Goal: Navigation & Orientation: Find specific page/section

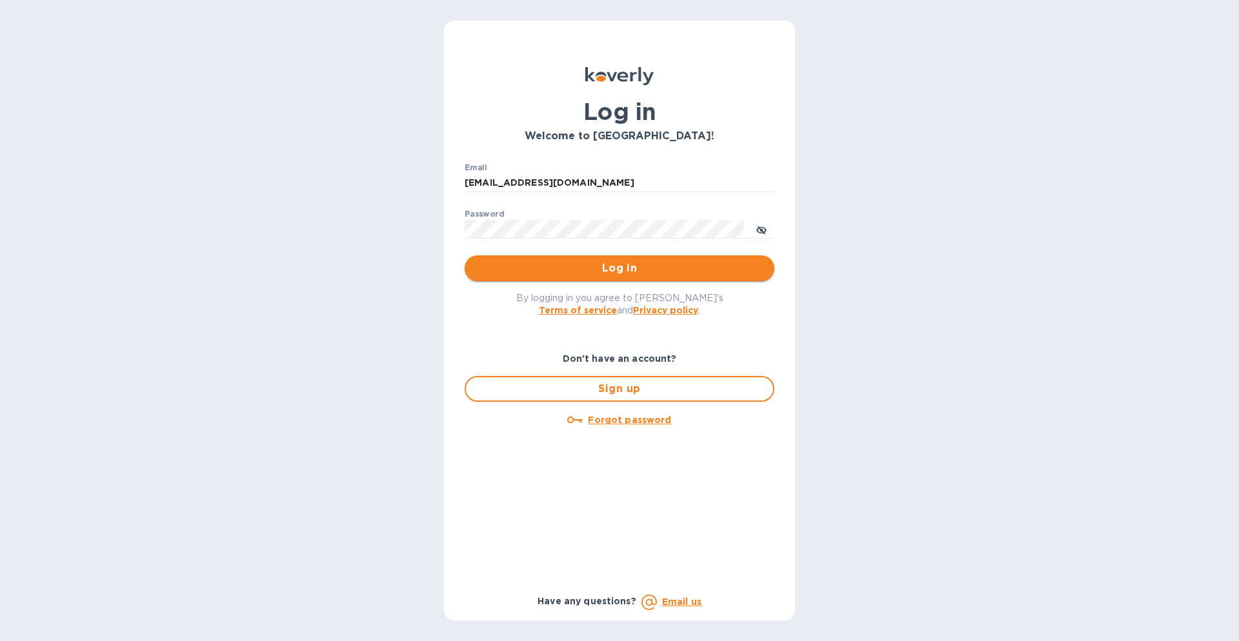
click at [599, 269] on span "Log in" at bounding box center [619, 268] width 289 height 15
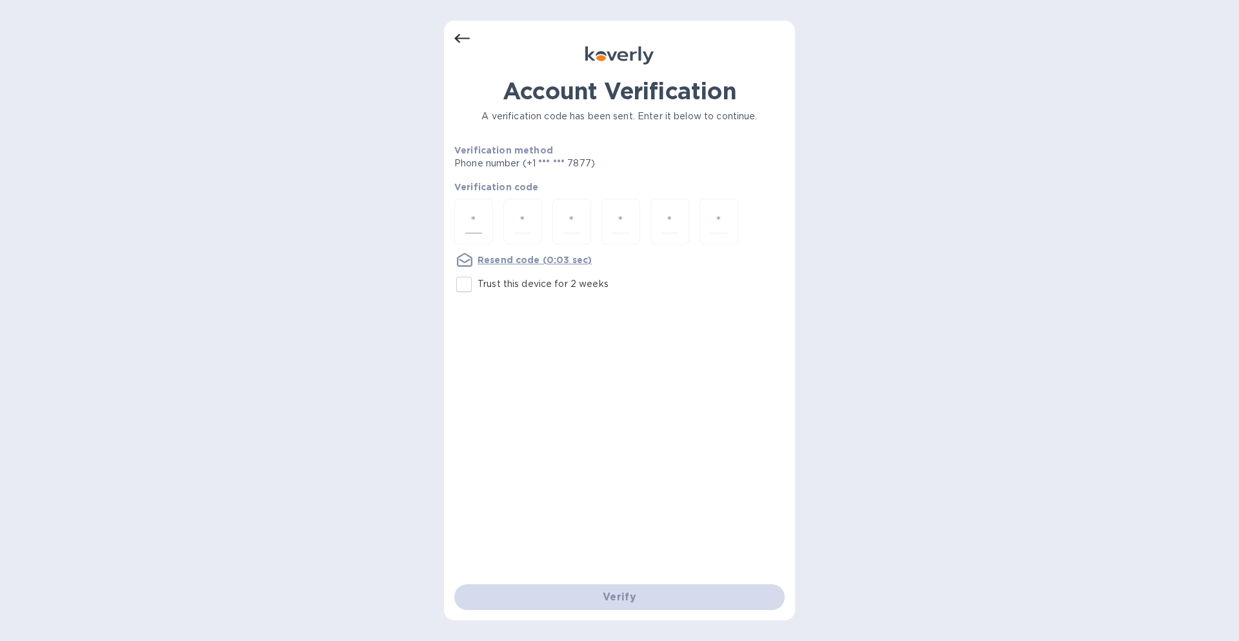
click at [479, 223] on input "number" at bounding box center [473, 222] width 17 height 24
paste input "2"
type input "2"
type input "6"
type input "8"
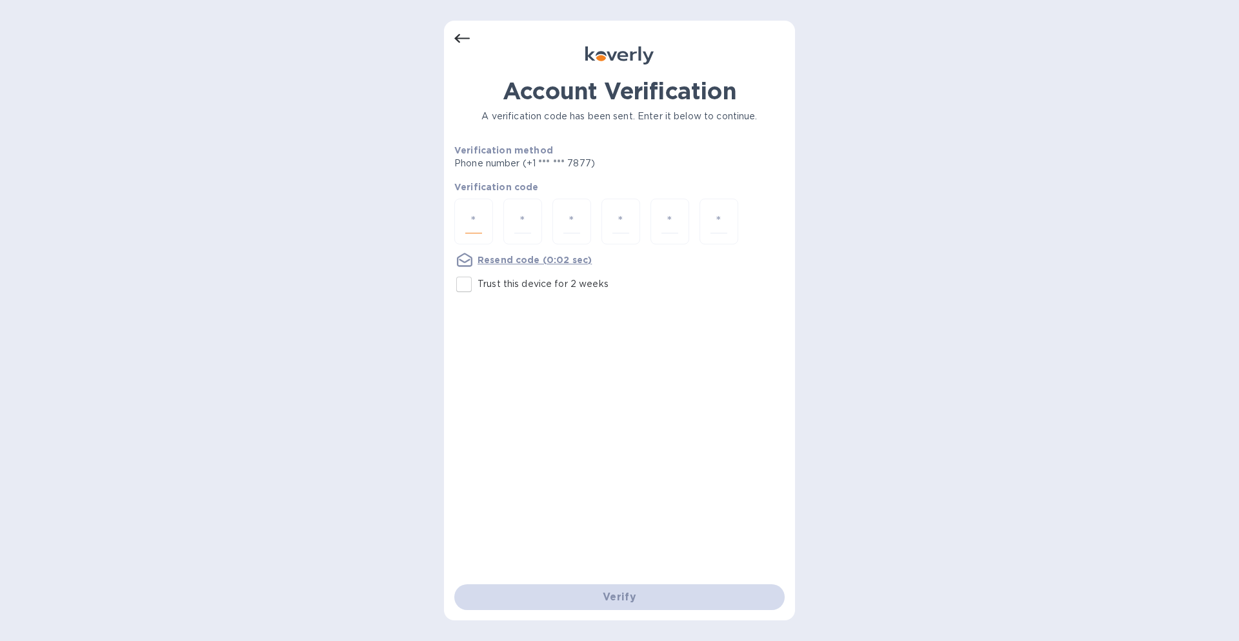
type input "4"
type input "8"
type input "1"
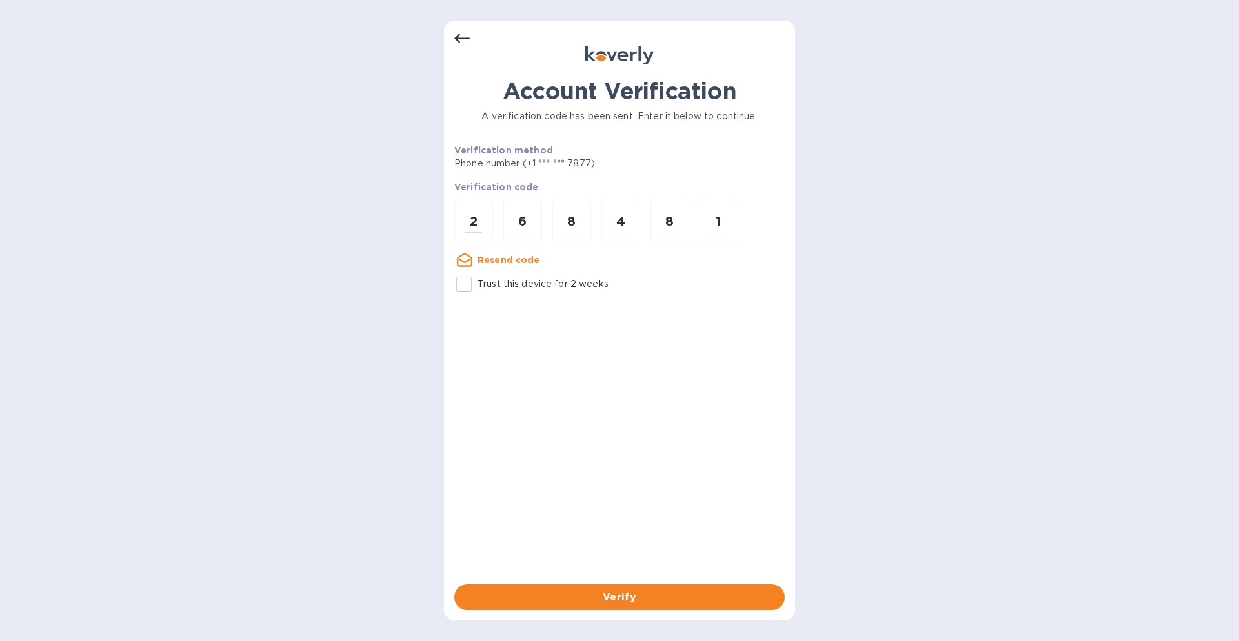
type input "2"
click at [470, 277] on input "Trust this device for 2 weeks" at bounding box center [463, 284] width 27 height 27
checkbox input "true"
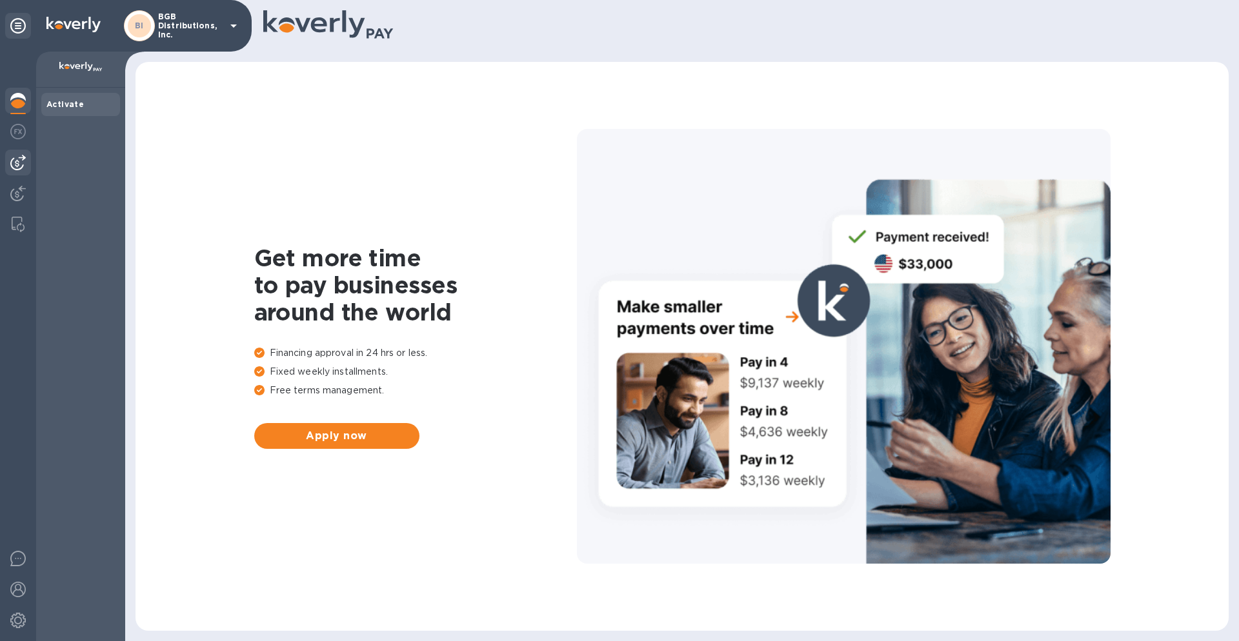
click at [22, 159] on img at bounding box center [17, 162] width 15 height 15
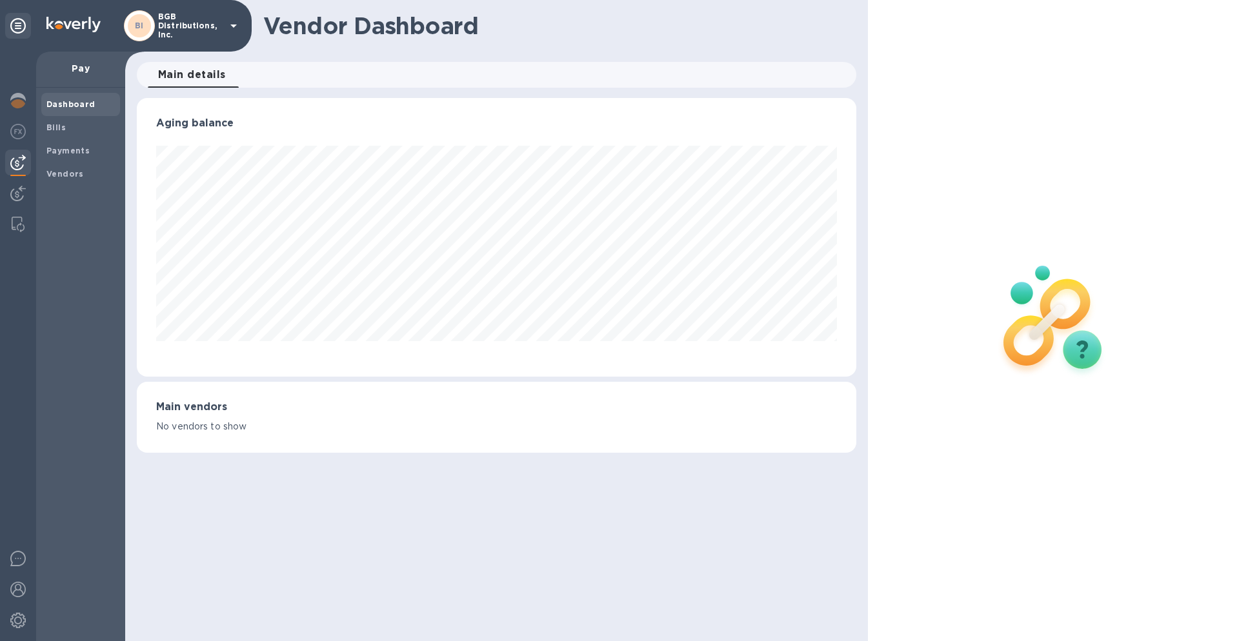
scroll to position [279, 719]
click at [61, 126] on b "Bills" at bounding box center [55, 128] width 19 height 10
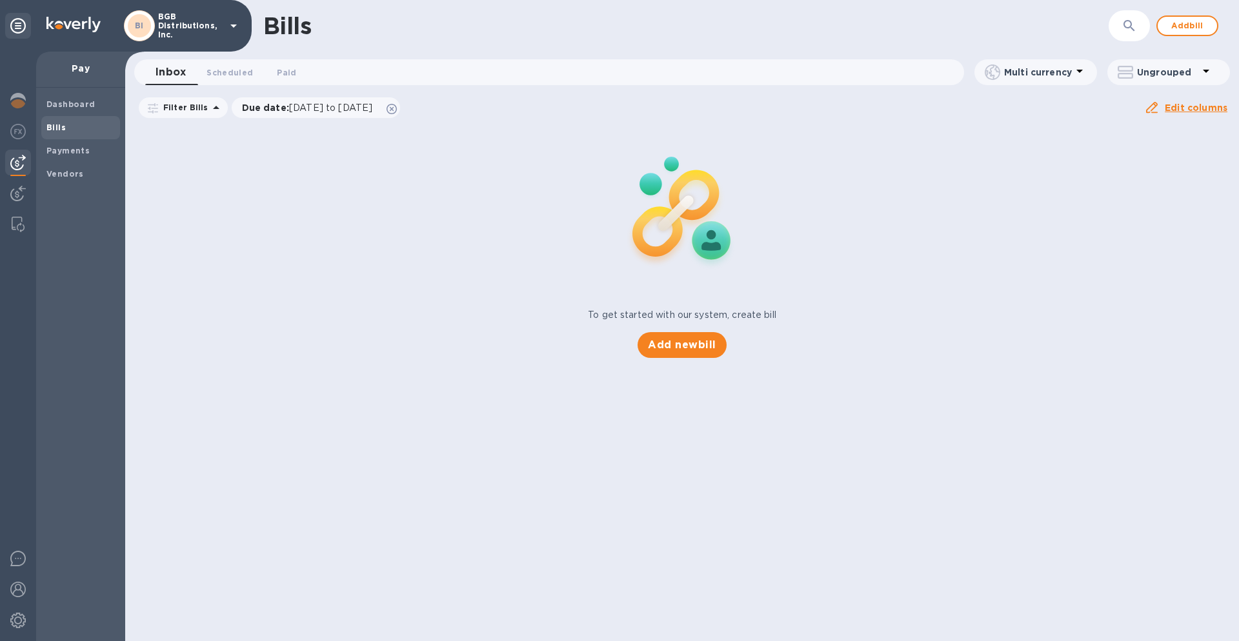
click at [61, 126] on b "Bills" at bounding box center [55, 128] width 19 height 10
click at [66, 105] on b "Dashboard" at bounding box center [70, 104] width 49 height 10
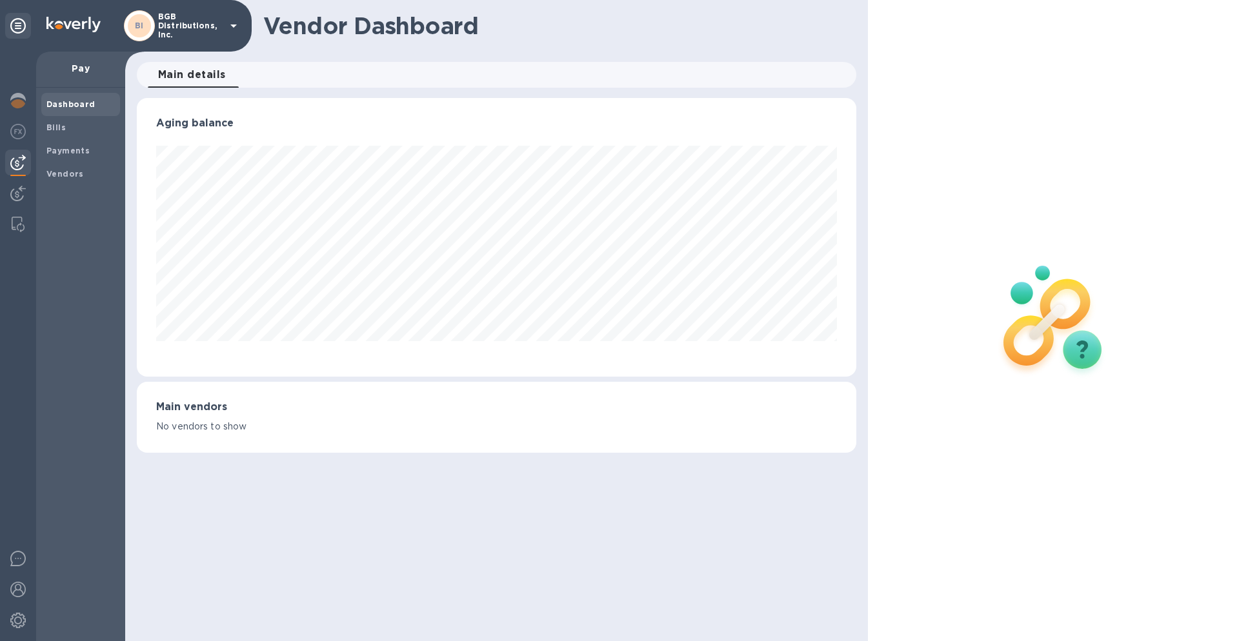
scroll to position [279, 719]
click at [57, 126] on b "Bills" at bounding box center [55, 128] width 19 height 10
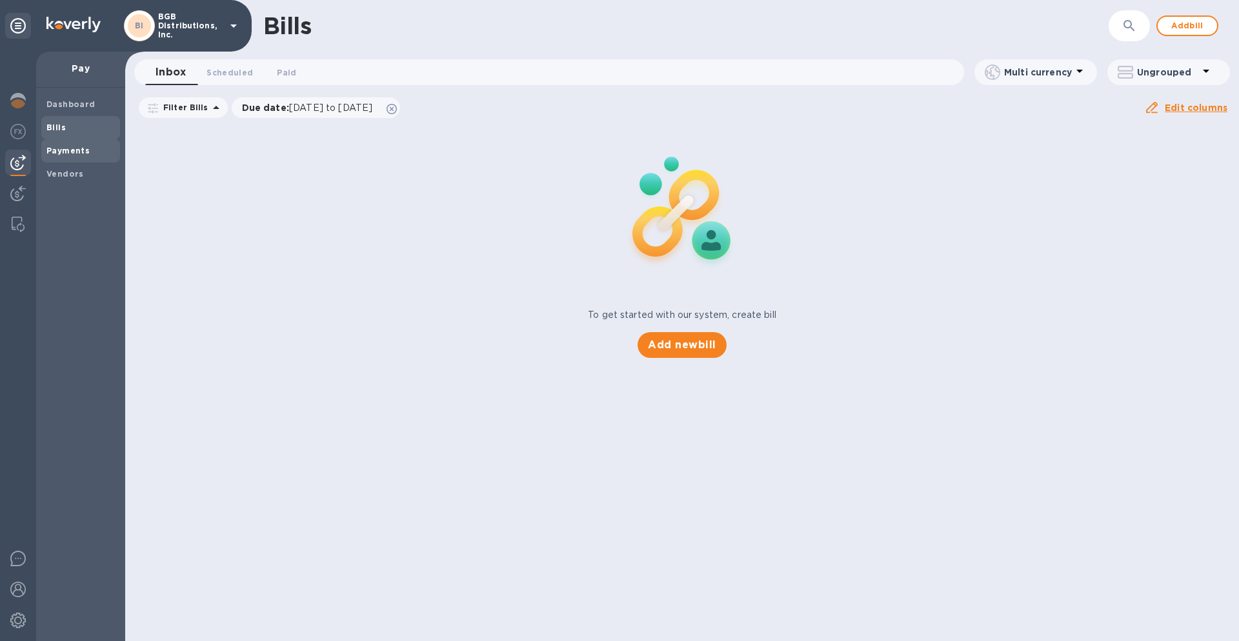
click at [65, 147] on b "Payments" at bounding box center [67, 151] width 43 height 10
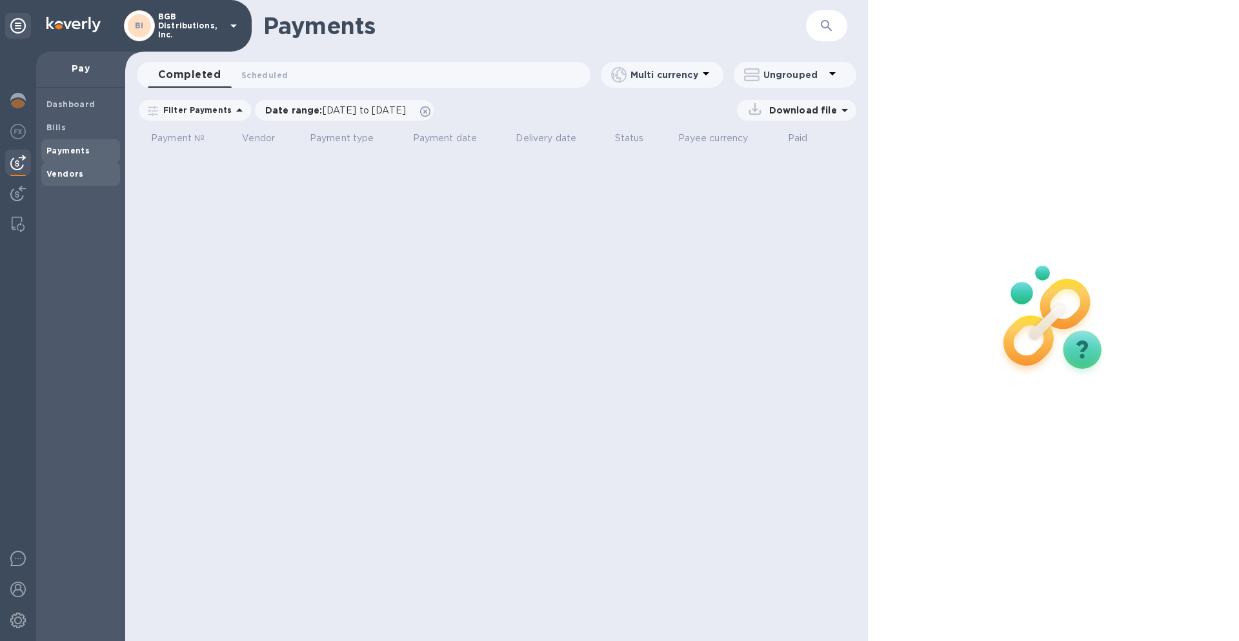
click at [66, 172] on b "Vendors" at bounding box center [64, 174] width 37 height 10
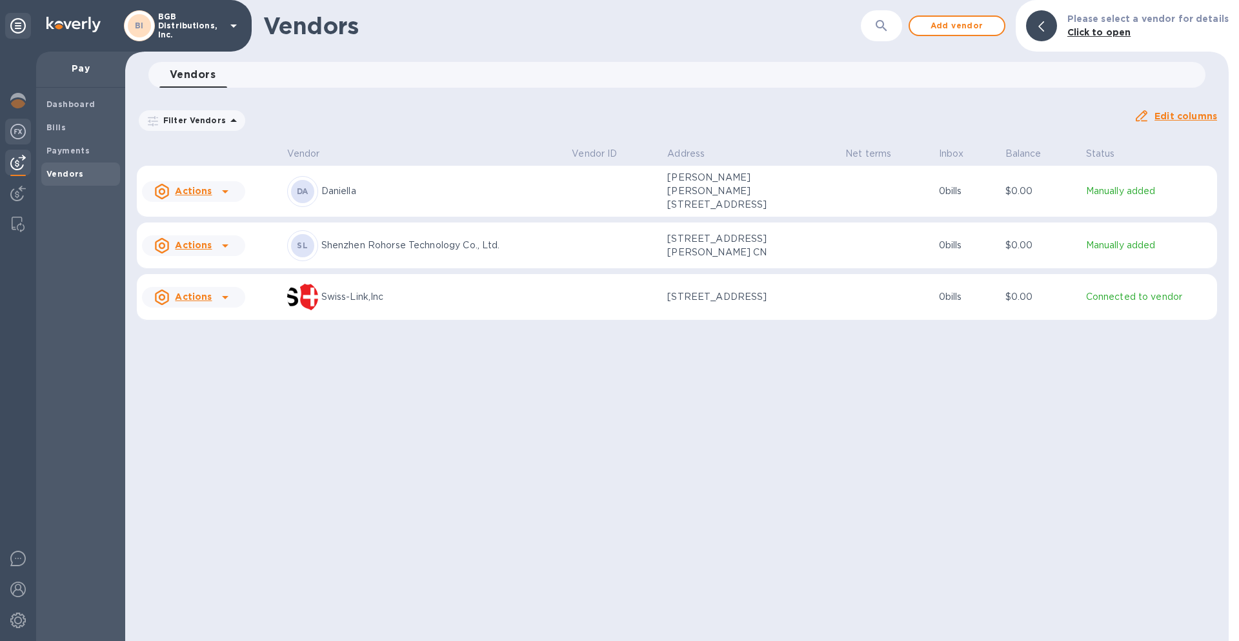
click at [17, 132] on img at bounding box center [17, 131] width 15 height 15
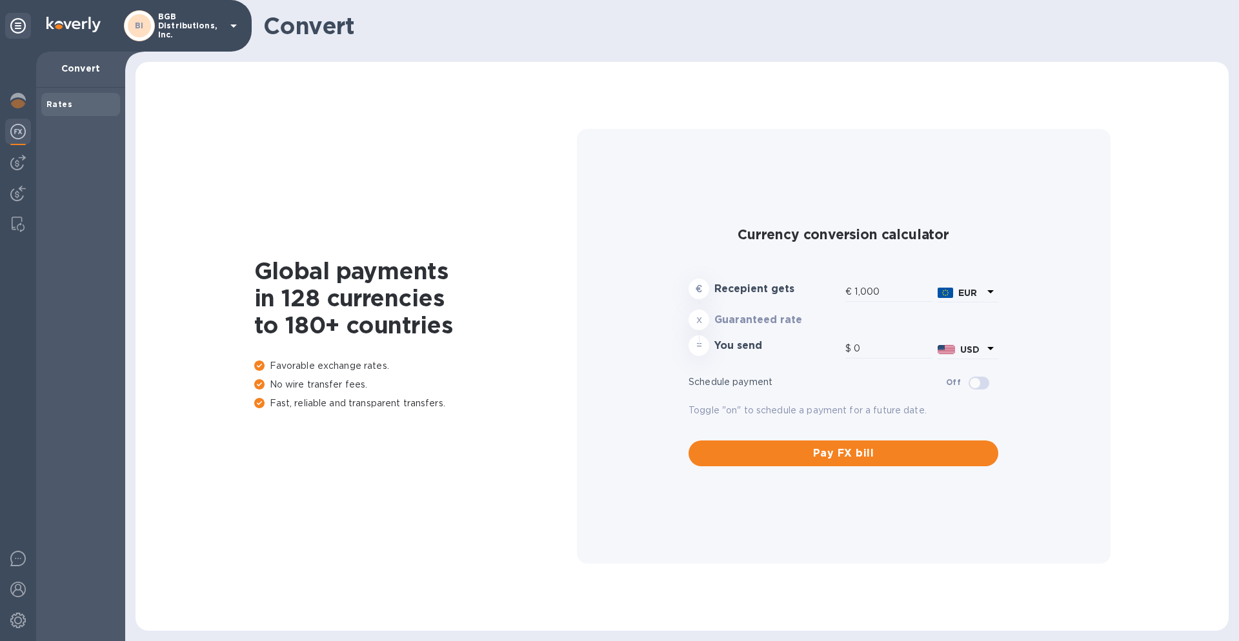
type input "1,167.92"
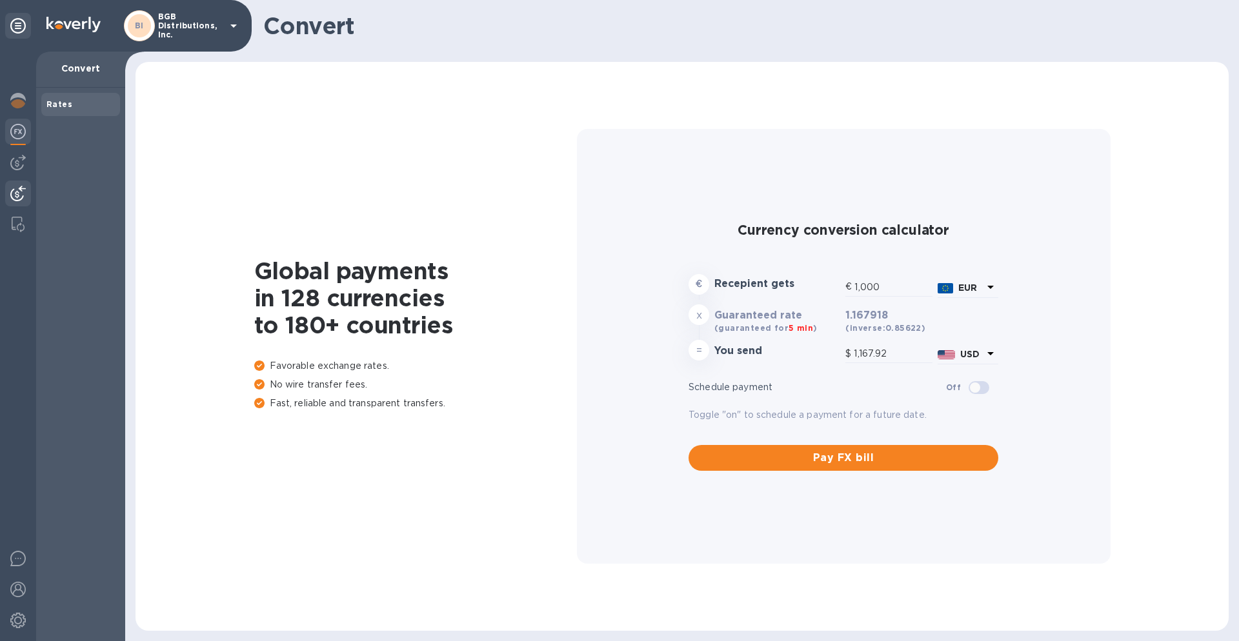
click at [18, 197] on img at bounding box center [17, 193] width 15 height 15
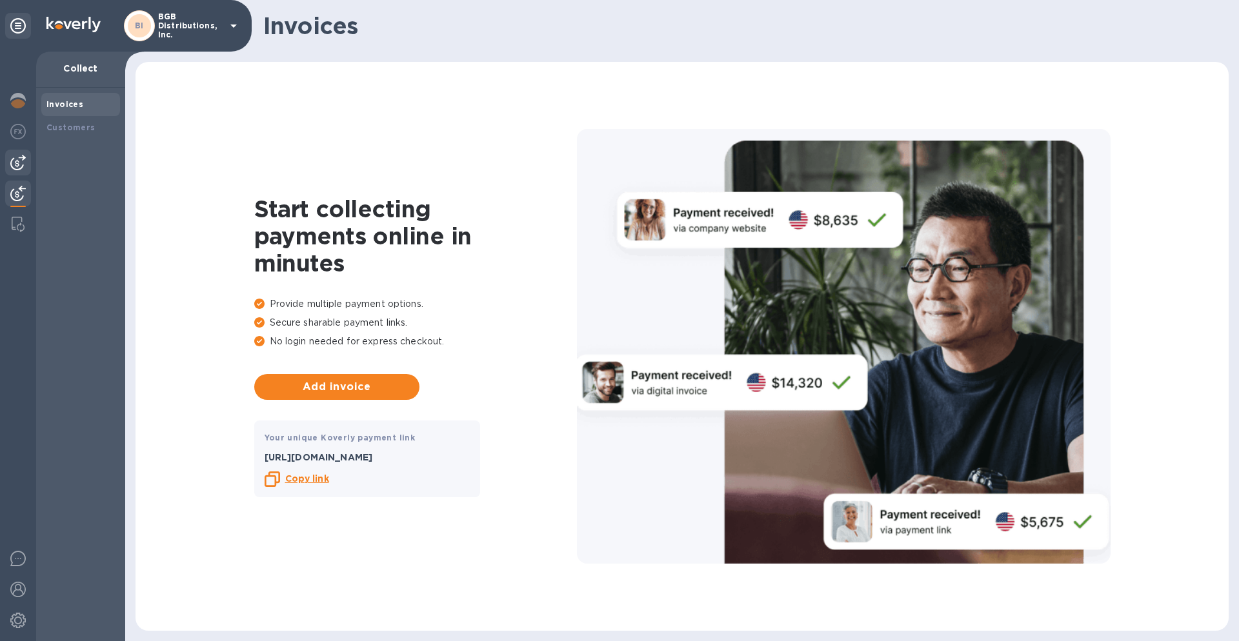
click at [13, 164] on img at bounding box center [17, 162] width 15 height 15
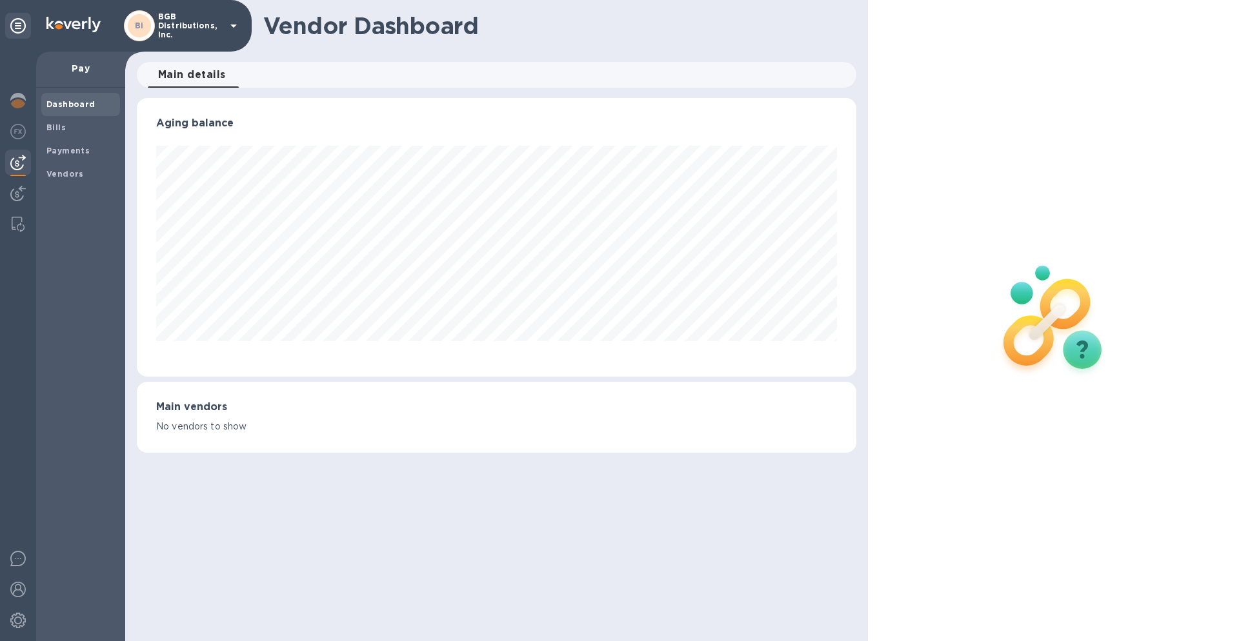
scroll to position [279, 719]
click at [60, 127] on b "Bills" at bounding box center [55, 128] width 19 height 10
